Goal: Information Seeking & Learning: Learn about a topic

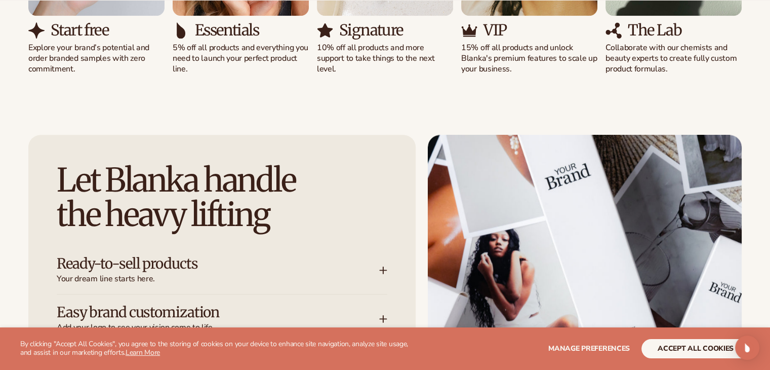
scroll to position [1165, 0]
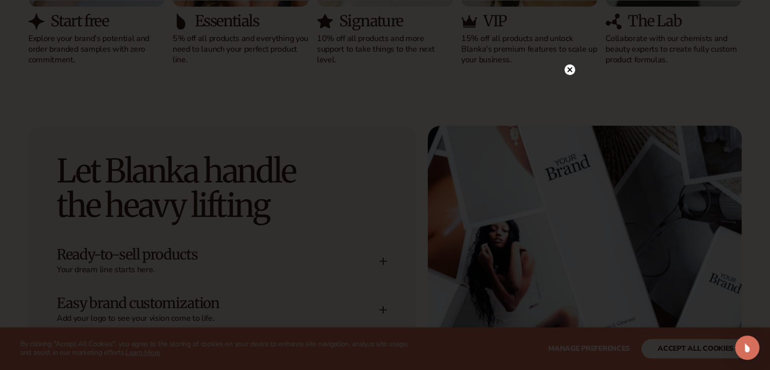
click at [569, 72] on circle at bounding box center [570, 69] width 11 height 11
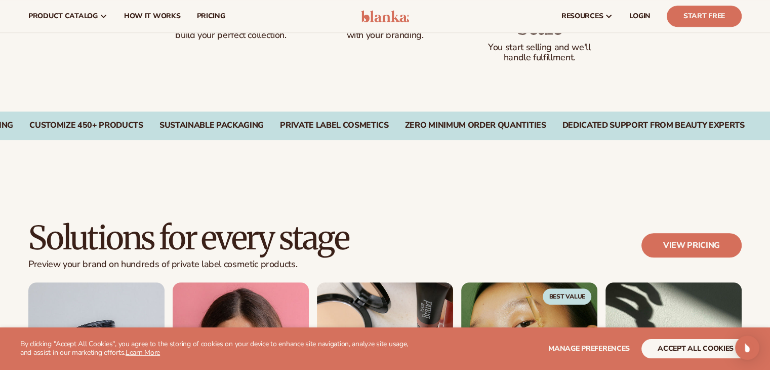
scroll to position [709, 0]
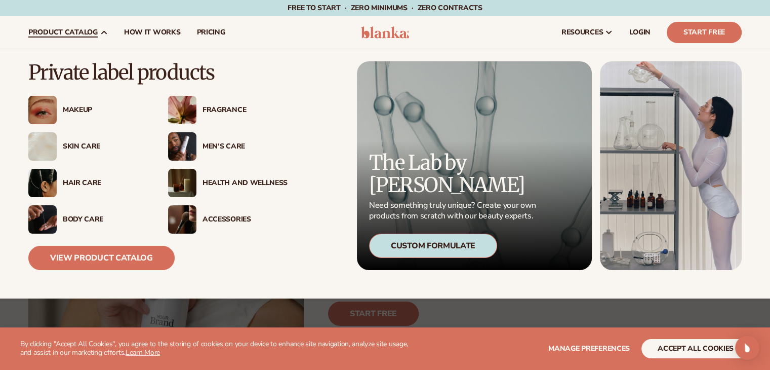
click at [85, 33] on span "product catalog" at bounding box center [62, 32] width 69 height 8
click at [64, 145] on div "Skin Care" at bounding box center [105, 146] width 85 height 9
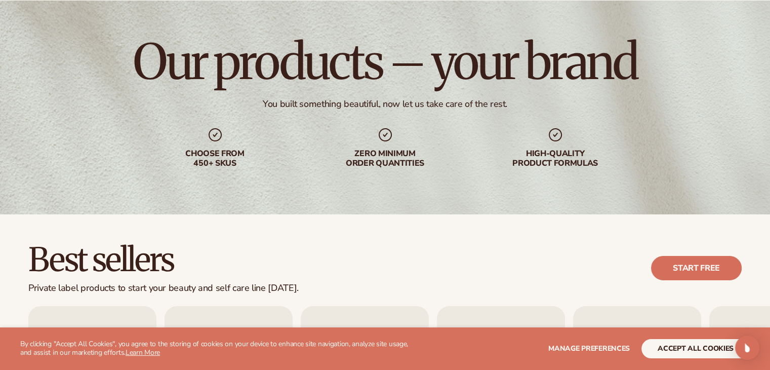
scroll to position [253, 0]
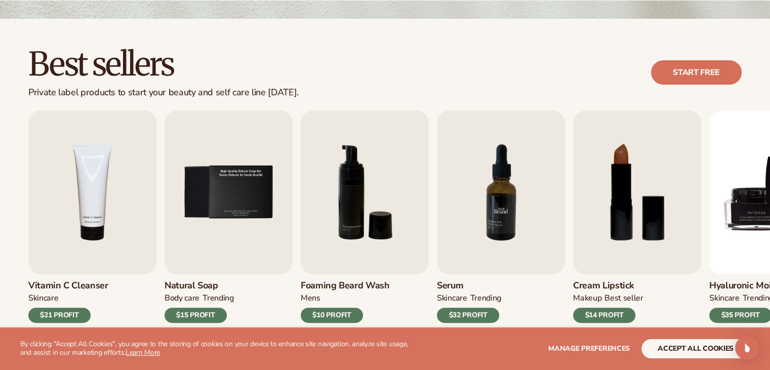
click at [490, 250] on img "7 / 9" at bounding box center [501, 192] width 128 height 164
click at [450, 314] on div "$32 PROFIT" at bounding box center [468, 314] width 62 height 15
click at [477, 248] on img "7 / 9" at bounding box center [501, 192] width 128 height 164
click at [478, 248] on img "7 / 9" at bounding box center [501, 192] width 128 height 164
click at [488, 221] on img "7 / 9" at bounding box center [501, 192] width 128 height 164
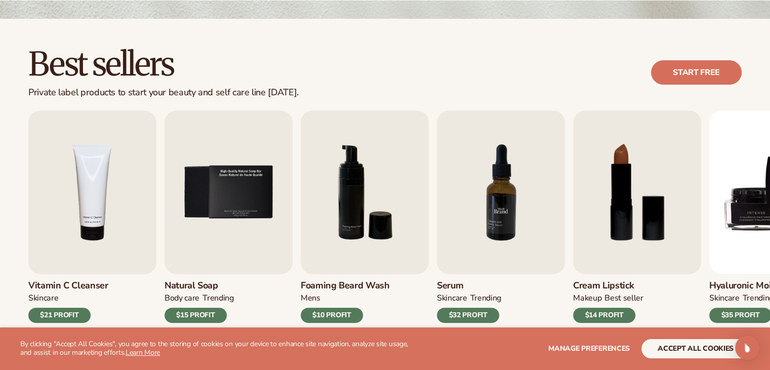
click at [488, 221] on img "7 / 9" at bounding box center [501, 192] width 128 height 164
click at [488, 218] on img "7 / 9" at bounding box center [501, 192] width 128 height 164
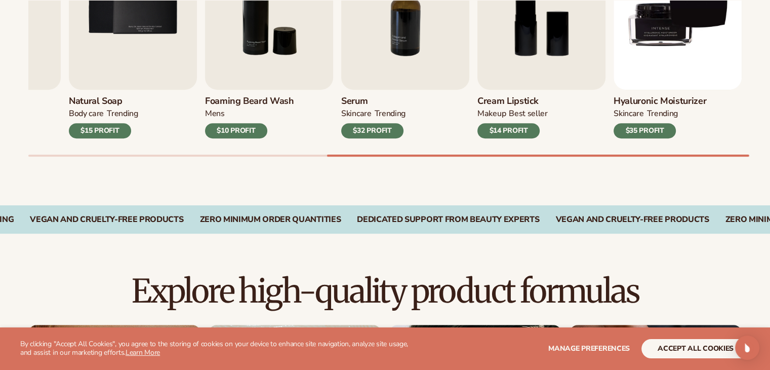
scroll to position [456, 0]
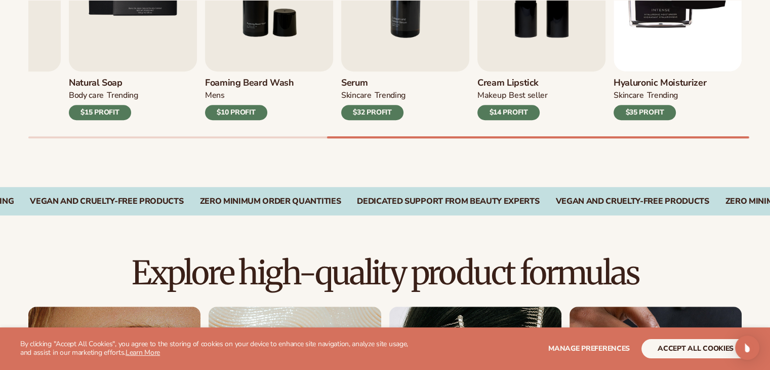
click at [252, 115] on div "$10 PROFIT" at bounding box center [236, 112] width 62 height 15
click at [264, 78] on h3 "Foaming beard wash" at bounding box center [249, 82] width 89 height 11
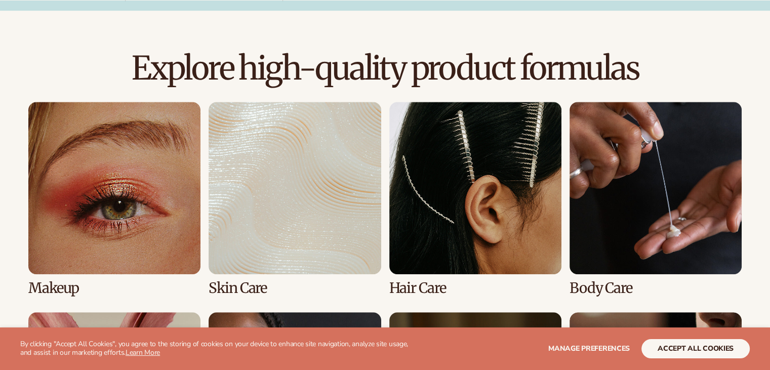
scroll to position [912, 0]
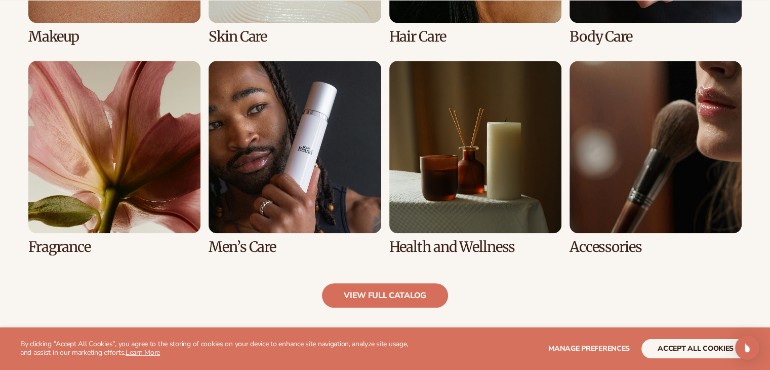
click at [305, 186] on link "6 / 8" at bounding box center [295, 158] width 172 height 194
click at [373, 294] on link "view full catalog" at bounding box center [385, 295] width 126 height 24
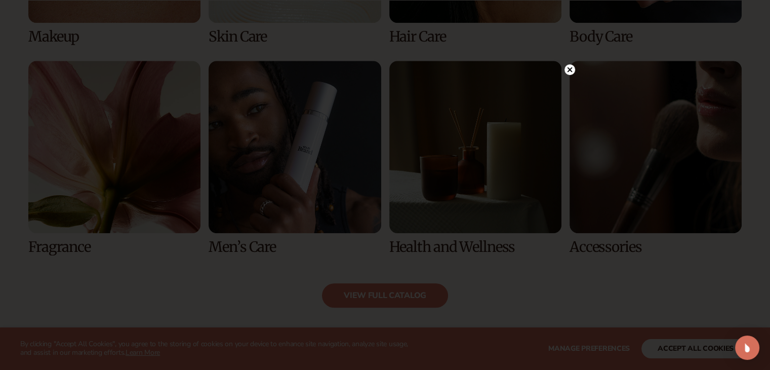
click at [567, 70] on circle at bounding box center [570, 69] width 11 height 11
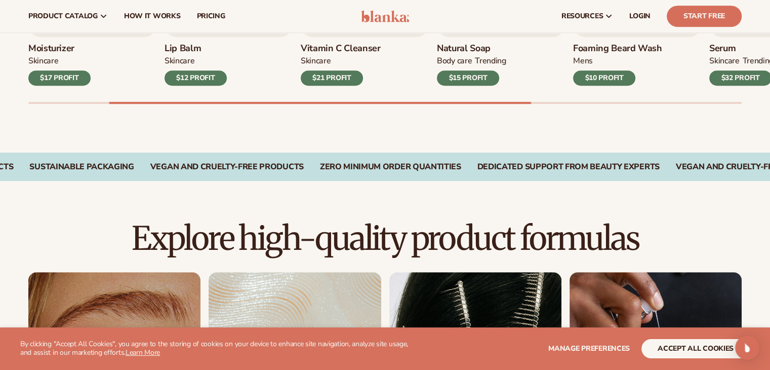
scroll to position [304, 0]
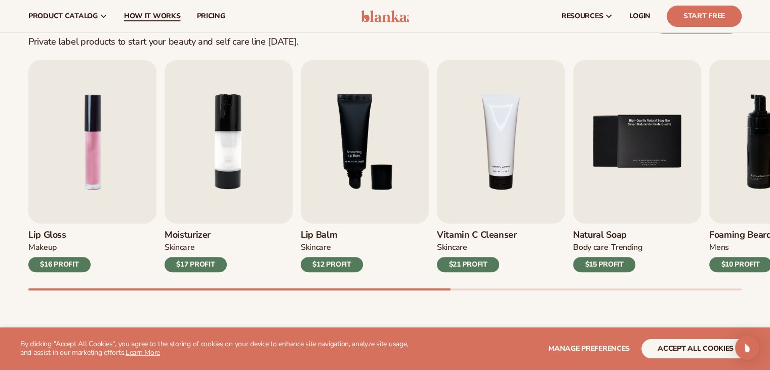
click at [139, 19] on span "How It Works" at bounding box center [152, 16] width 57 height 8
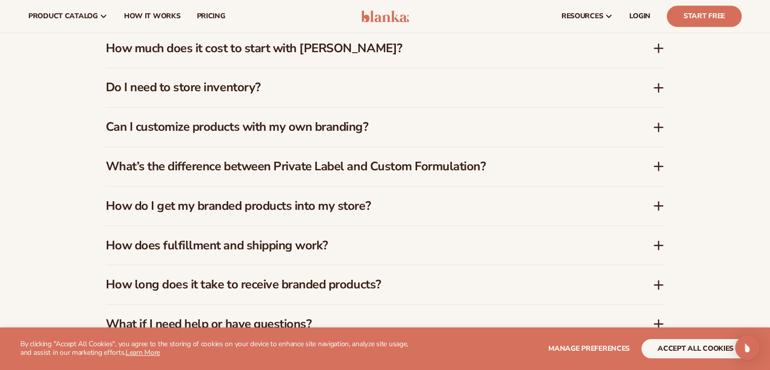
scroll to position [1509, 0]
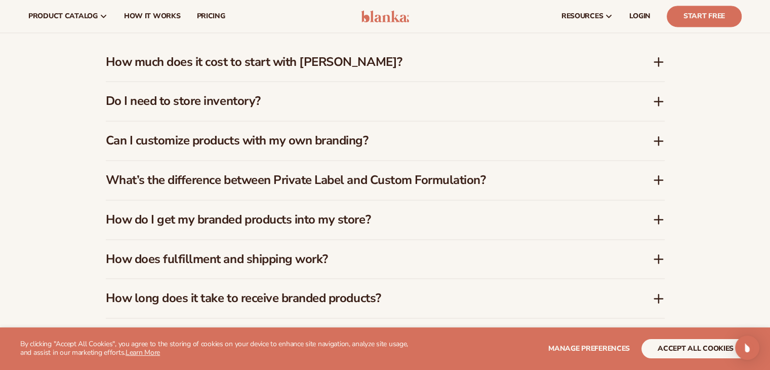
click at [654, 68] on div "How much does it cost to start with [PERSON_NAME]?" at bounding box center [385, 62] width 559 height 39
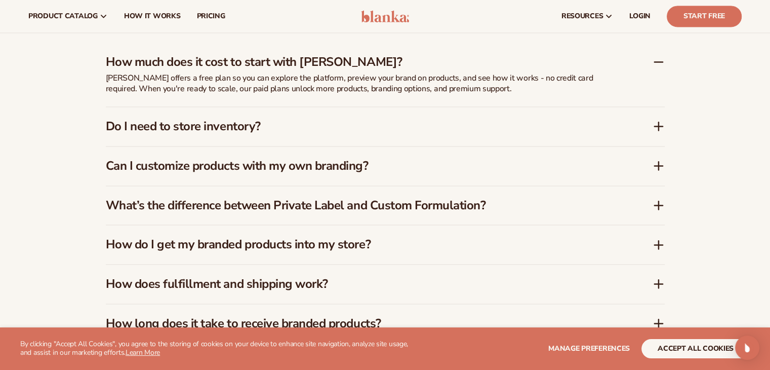
click at [653, 68] on div "How much does it cost to start with [PERSON_NAME]?" at bounding box center [385, 58] width 559 height 31
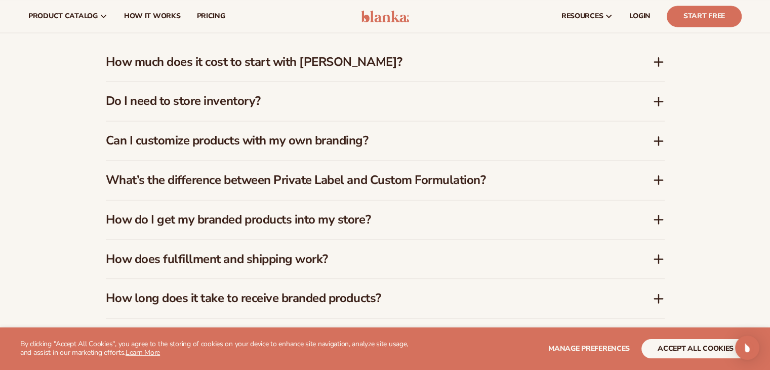
click at [585, 110] on div "Do I need to store inventory?" at bounding box center [385, 101] width 559 height 39
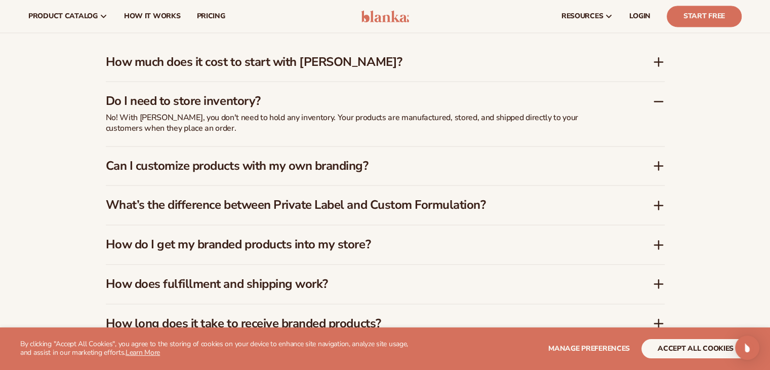
click at [585, 110] on div "Do I need to store inventory?" at bounding box center [385, 97] width 559 height 31
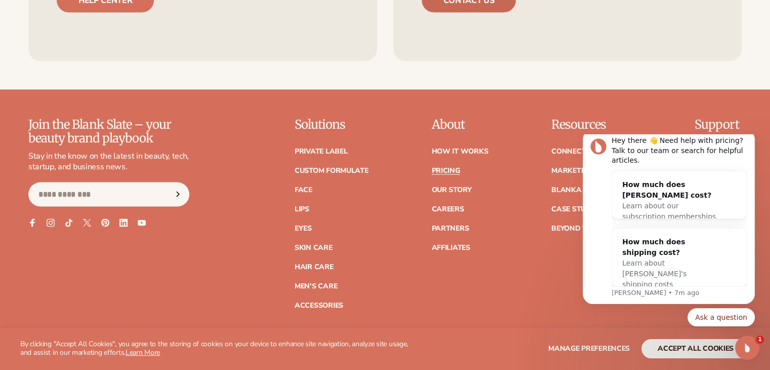
scroll to position [0, 0]
